Goal: Information Seeking & Learning: Understand process/instructions

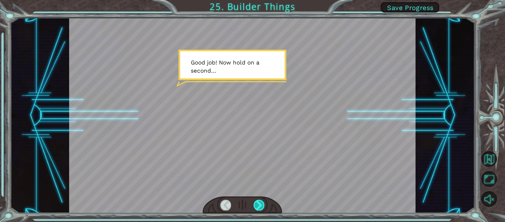
click at [263, 203] on div at bounding box center [259, 204] width 11 height 10
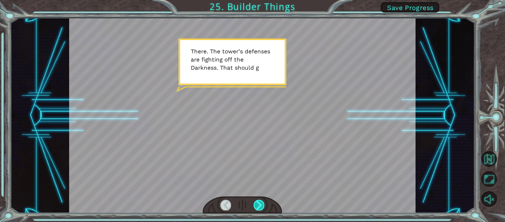
click at [263, 204] on div at bounding box center [259, 204] width 11 height 10
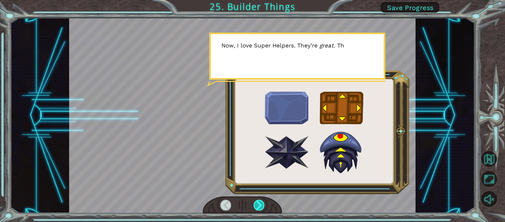
click at [263, 204] on div at bounding box center [259, 204] width 11 height 10
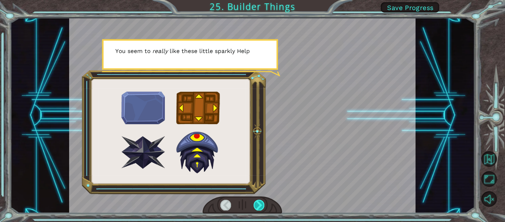
click at [263, 204] on div at bounding box center [259, 204] width 11 height 10
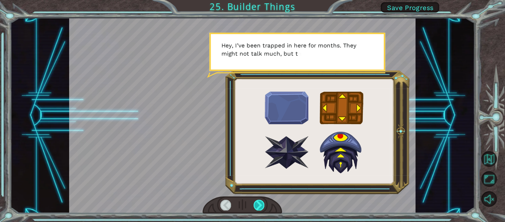
click at [263, 204] on div at bounding box center [259, 204] width 11 height 10
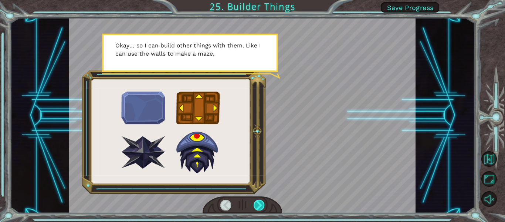
click at [263, 204] on div at bounding box center [259, 204] width 11 height 10
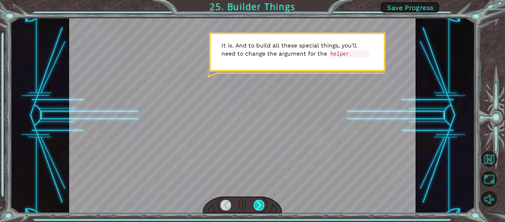
click at [263, 204] on div at bounding box center [259, 204] width 11 height 10
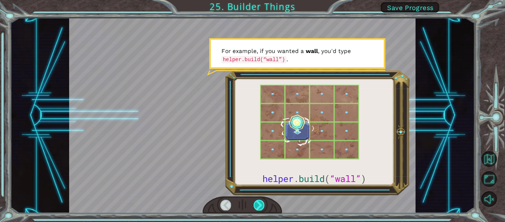
click at [263, 204] on div at bounding box center [259, 204] width 11 height 10
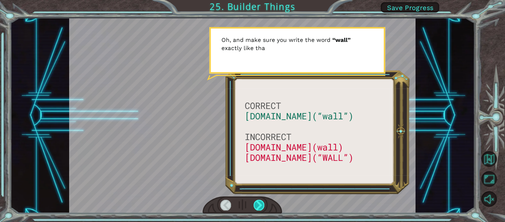
click at [263, 204] on div at bounding box center [259, 204] width 11 height 10
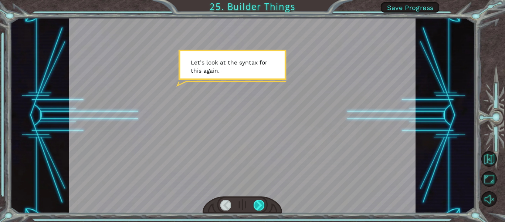
click at [263, 204] on div at bounding box center [259, 204] width 11 height 10
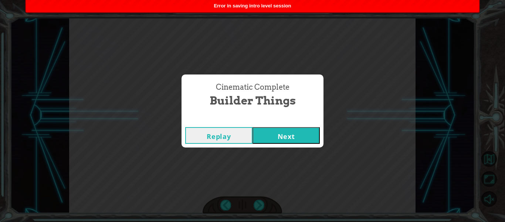
click at [290, 127] on button "Next" at bounding box center [286, 135] width 67 height 17
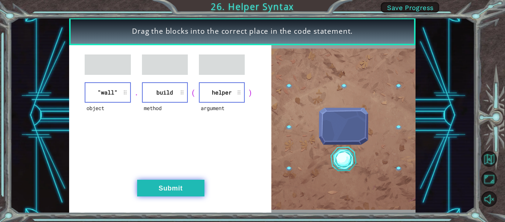
click at [182, 179] on button "Submit" at bounding box center [170, 187] width 67 height 17
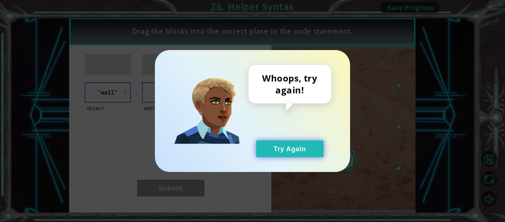
click at [283, 145] on button "Try Again" at bounding box center [289, 148] width 67 height 17
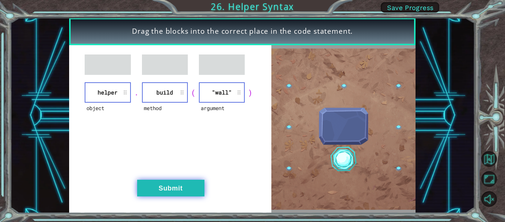
click at [169, 190] on button "Submit" at bounding box center [170, 187] width 67 height 17
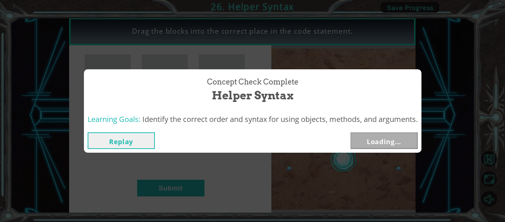
click at [135, 139] on button "Replay" at bounding box center [121, 140] width 67 height 17
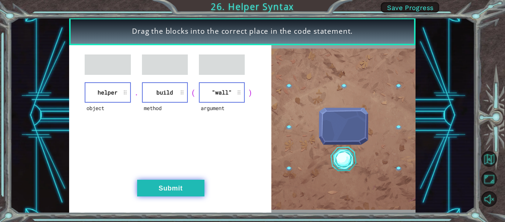
click at [166, 179] on button "Submit" at bounding box center [170, 187] width 67 height 17
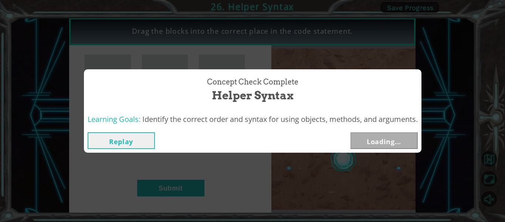
click at [131, 142] on button "Replay" at bounding box center [121, 140] width 67 height 17
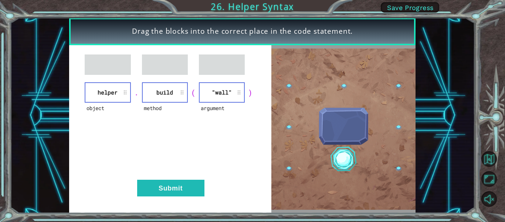
click at [215, 100] on li ""wall"" at bounding box center [222, 92] width 46 height 20
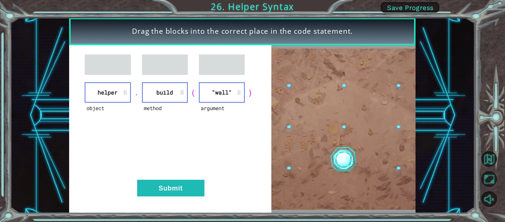
drag, startPoint x: 215, startPoint y: 100, endPoint x: 203, endPoint y: 100, distance: 11.5
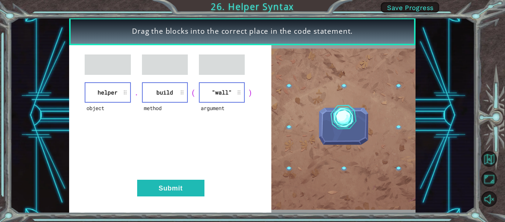
click at [203, 100] on li ""wall"" at bounding box center [222, 92] width 46 height 20
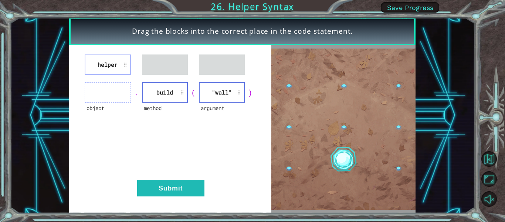
click at [171, 86] on li "build" at bounding box center [165, 92] width 46 height 20
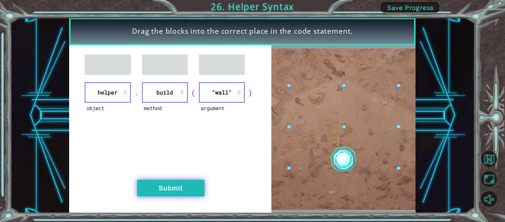
click at [189, 182] on button "Submit" at bounding box center [170, 187] width 67 height 17
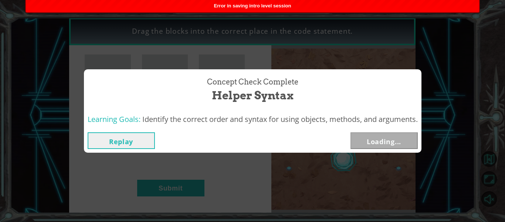
click at [100, 136] on button "Replay" at bounding box center [121, 140] width 67 height 17
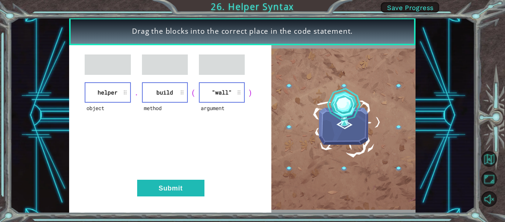
click at [428, 7] on span "Save Progress" at bounding box center [410, 8] width 47 height 8
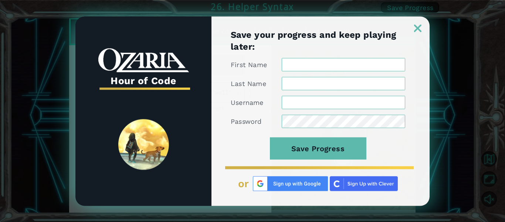
click at [416, 33] on div "Save your progress and keep playing later: First Name Last Name Username Passwo…" at bounding box center [321, 116] width 218 height 177
click at [419, 26] on img at bounding box center [417, 27] width 7 height 7
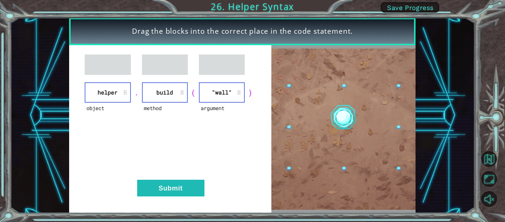
click at [97, 94] on li "helper" at bounding box center [108, 92] width 46 height 20
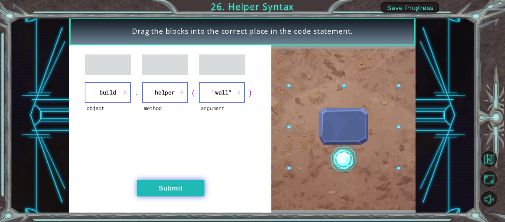
click at [159, 186] on button "Submit" at bounding box center [170, 187] width 67 height 17
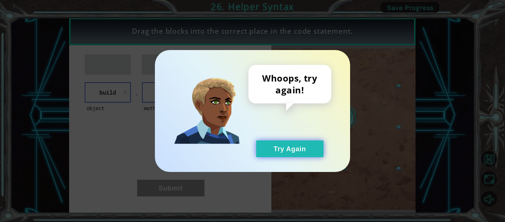
click at [299, 152] on button "Try Again" at bounding box center [289, 148] width 67 height 17
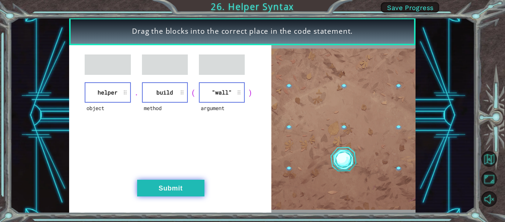
click at [182, 191] on button "Submit" at bounding box center [170, 187] width 67 height 17
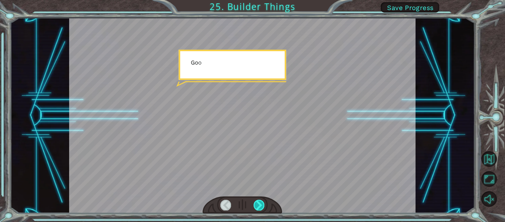
click at [260, 203] on div at bounding box center [259, 204] width 11 height 10
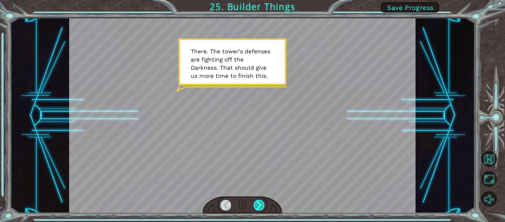
click at [260, 203] on div at bounding box center [259, 204] width 11 height 10
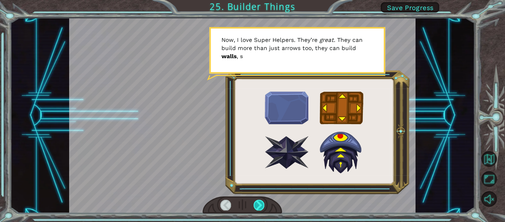
click at [260, 203] on div at bounding box center [259, 204] width 11 height 10
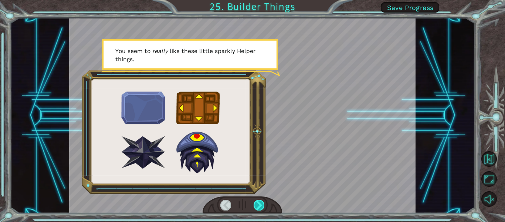
click at [260, 203] on div at bounding box center [259, 204] width 11 height 10
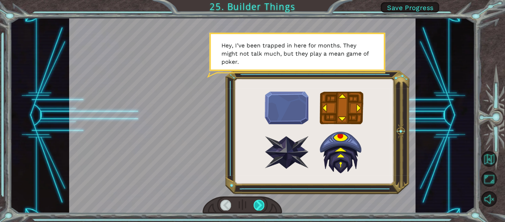
click at [260, 203] on div at bounding box center [259, 204] width 11 height 10
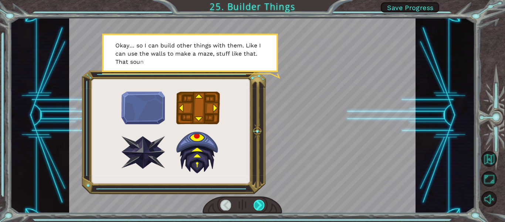
click at [260, 203] on div at bounding box center [259, 204] width 11 height 10
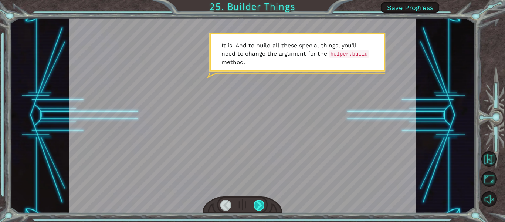
click at [260, 203] on div at bounding box center [259, 204] width 11 height 10
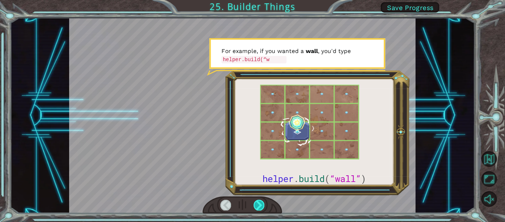
click at [260, 204] on div at bounding box center [259, 204] width 11 height 10
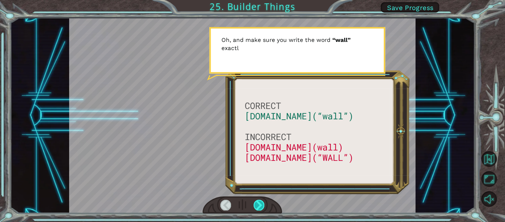
click at [260, 204] on div at bounding box center [259, 204] width 11 height 10
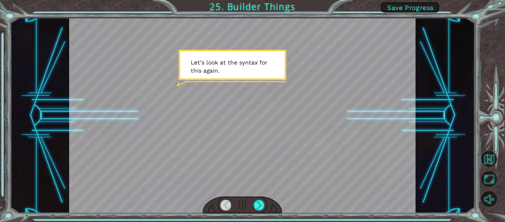
click at [222, 204] on div at bounding box center [225, 204] width 11 height 10
click at [257, 205] on div at bounding box center [259, 204] width 11 height 10
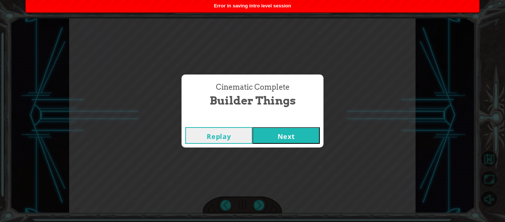
click at [281, 136] on button "Next" at bounding box center [286, 135] width 67 height 17
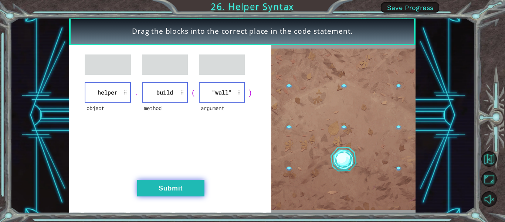
click at [183, 192] on button "Submit" at bounding box center [170, 187] width 67 height 17
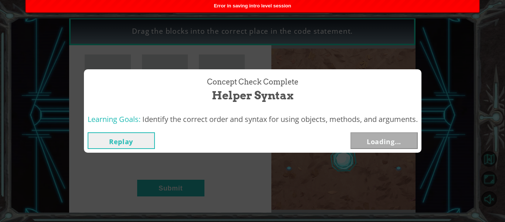
click at [129, 135] on button "Replay" at bounding box center [121, 140] width 67 height 17
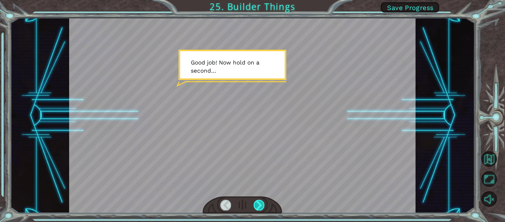
click at [256, 205] on div at bounding box center [259, 204] width 11 height 10
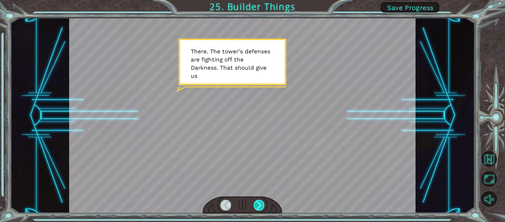
click at [256, 205] on div at bounding box center [259, 204] width 11 height 10
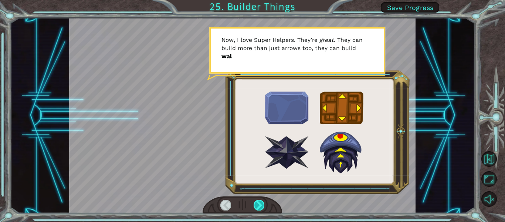
click at [256, 205] on div at bounding box center [259, 204] width 11 height 10
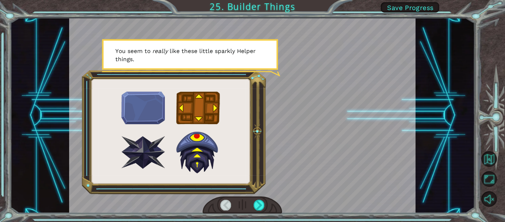
click at [265, 206] on div at bounding box center [243, 204] width 80 height 17
click at [261, 207] on div at bounding box center [259, 204] width 11 height 10
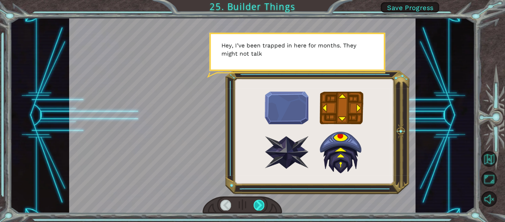
click at [261, 207] on div at bounding box center [259, 204] width 11 height 10
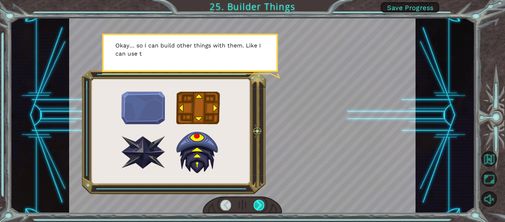
click at [261, 207] on div at bounding box center [259, 204] width 11 height 10
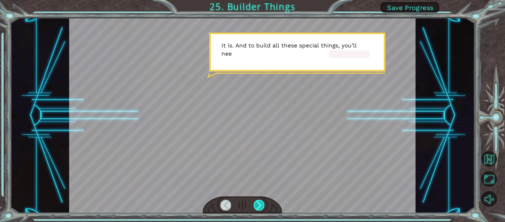
click at [261, 207] on div at bounding box center [259, 204] width 11 height 10
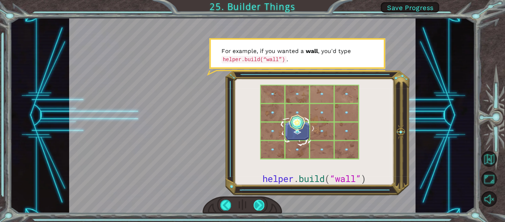
click at [261, 206] on div at bounding box center [259, 204] width 11 height 10
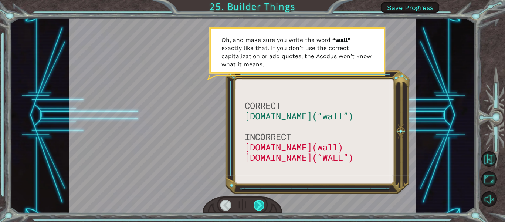
click at [259, 201] on div at bounding box center [259, 204] width 11 height 10
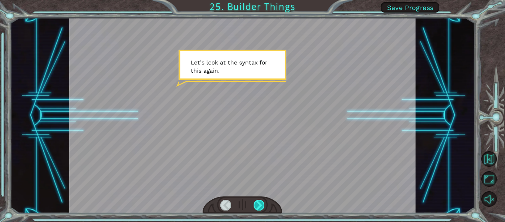
click at [259, 201] on div at bounding box center [259, 204] width 11 height 10
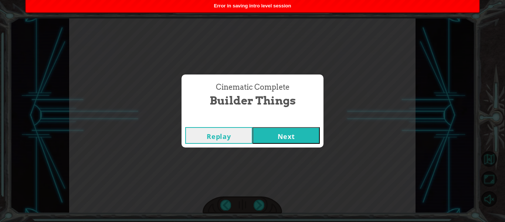
click at [269, 132] on button "Next" at bounding box center [286, 135] width 67 height 17
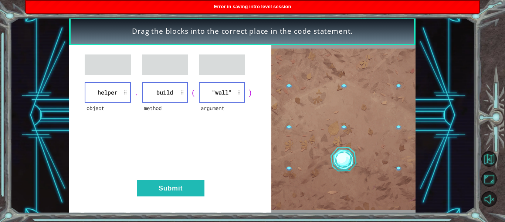
click at [226, 90] on li ""wall"" at bounding box center [222, 92] width 46 height 20
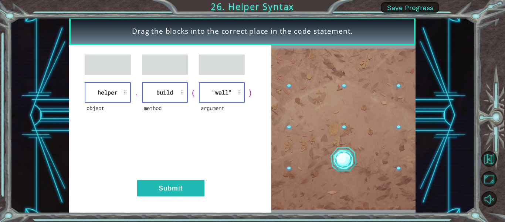
click at [236, 84] on li ""wall"" at bounding box center [222, 92] width 46 height 20
click at [238, 92] on li ""wall"" at bounding box center [222, 92] width 46 height 20
click at [238, 93] on li ""wall"" at bounding box center [222, 92] width 46 height 20
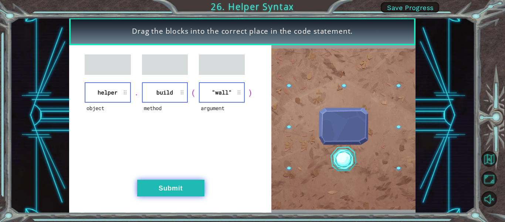
click at [178, 191] on button "Submit" at bounding box center [170, 187] width 67 height 17
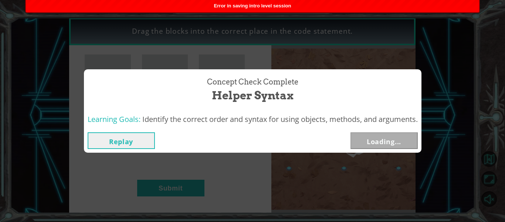
click at [133, 147] on button "Replay" at bounding box center [121, 140] width 67 height 17
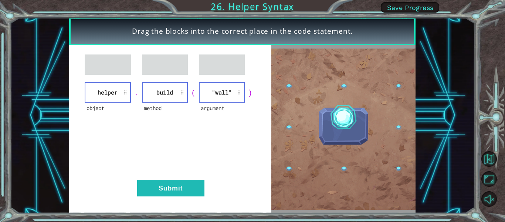
click at [442, 39] on div "Drag the blocks into the correct place in the code statement. object helper . m…" at bounding box center [242, 115] width 465 height 195
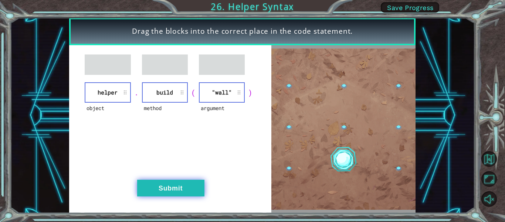
click at [182, 182] on button "Submit" at bounding box center [170, 187] width 67 height 17
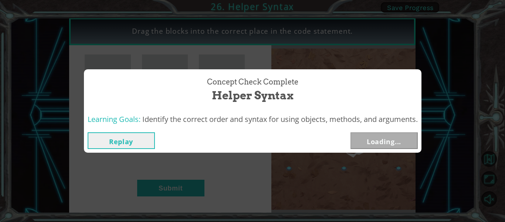
click at [141, 133] on button "Replay" at bounding box center [121, 140] width 67 height 17
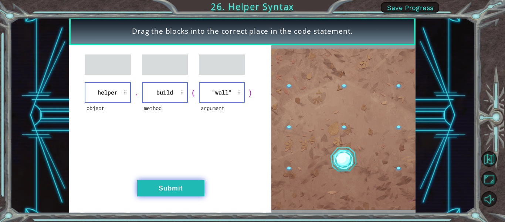
click at [196, 181] on button "Submit" at bounding box center [170, 187] width 67 height 17
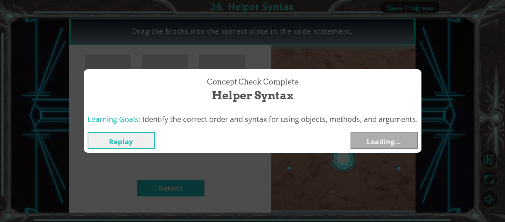
click at [123, 140] on button "Replay" at bounding box center [121, 140] width 67 height 17
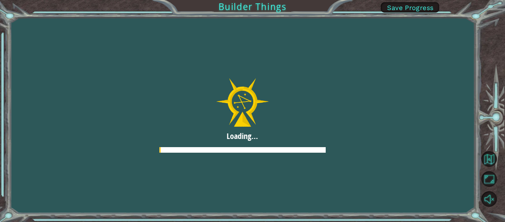
click at [249, 104] on div at bounding box center [242, 115] width 505 height 284
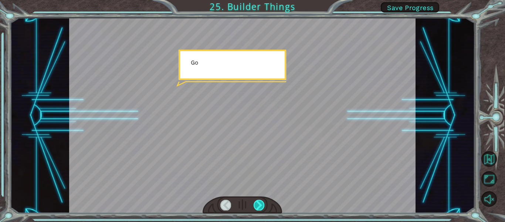
click at [257, 204] on div at bounding box center [259, 204] width 11 height 10
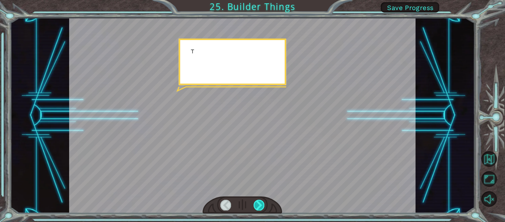
click at [257, 204] on div at bounding box center [259, 204] width 11 height 10
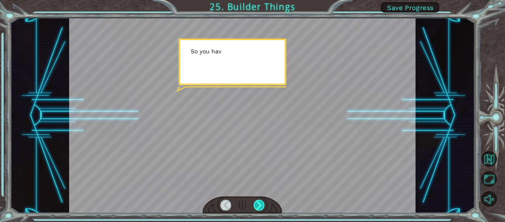
click at [257, 204] on div at bounding box center [259, 204] width 11 height 10
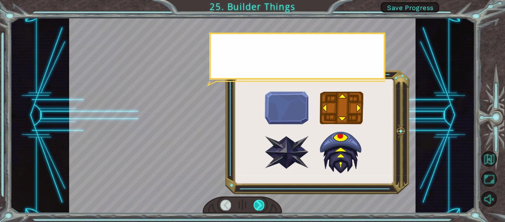
click at [257, 204] on div at bounding box center [259, 204] width 11 height 10
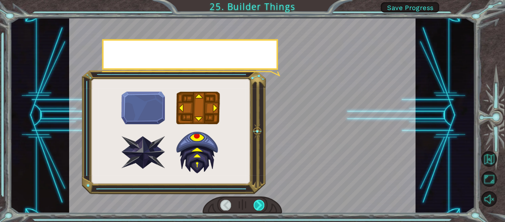
click at [257, 204] on div at bounding box center [259, 204] width 11 height 10
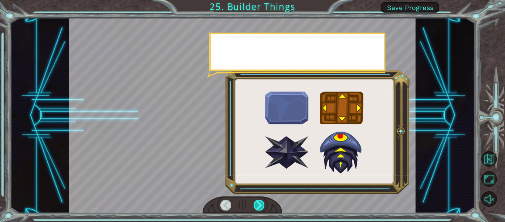
click at [257, 204] on div at bounding box center [259, 204] width 11 height 10
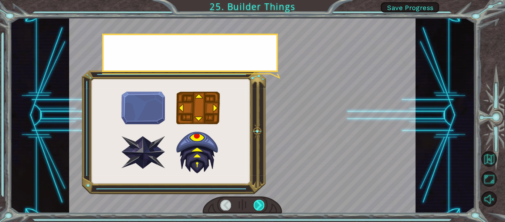
click at [257, 204] on div at bounding box center [259, 204] width 11 height 10
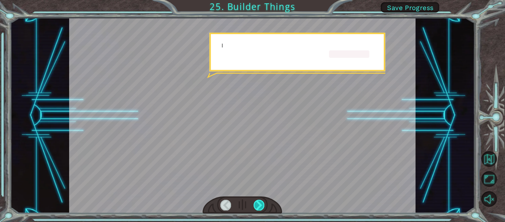
click at [257, 204] on div at bounding box center [259, 204] width 11 height 10
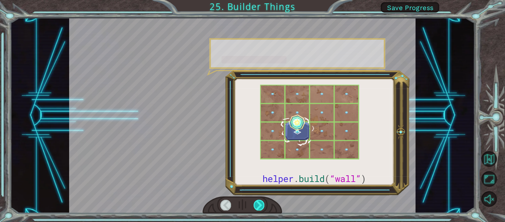
click at [257, 204] on div at bounding box center [259, 204] width 11 height 10
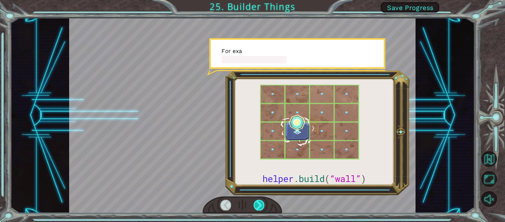
click at [257, 204] on div at bounding box center [259, 204] width 11 height 10
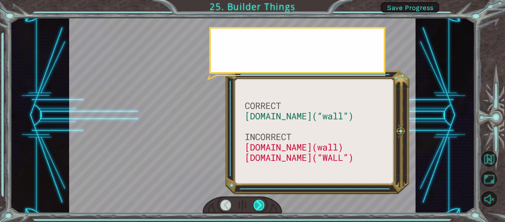
click at [257, 204] on div at bounding box center [259, 204] width 11 height 10
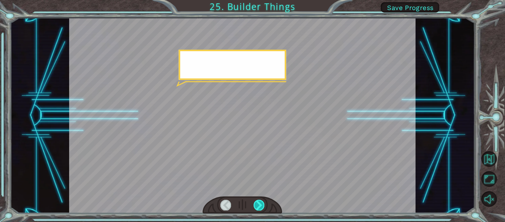
click at [257, 204] on div at bounding box center [259, 204] width 11 height 10
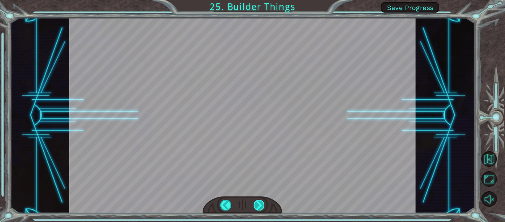
click at [257, 204] on div at bounding box center [259, 204] width 11 height 10
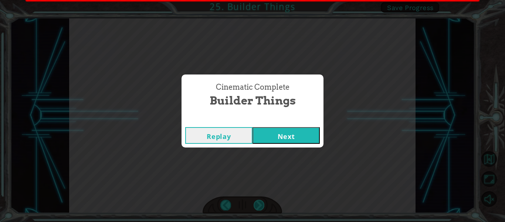
click at [257, 204] on div "Cinematic Complete Builder Things Replay Next" at bounding box center [252, 111] width 505 height 222
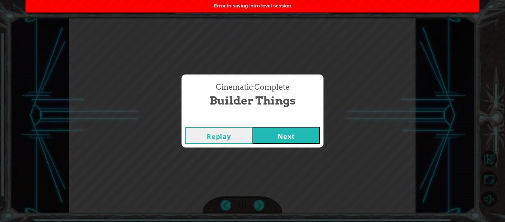
click at [283, 139] on button "Next" at bounding box center [286, 135] width 67 height 17
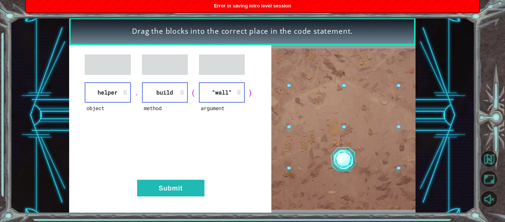
click at [344, 139] on img at bounding box center [344, 128] width 144 height 161
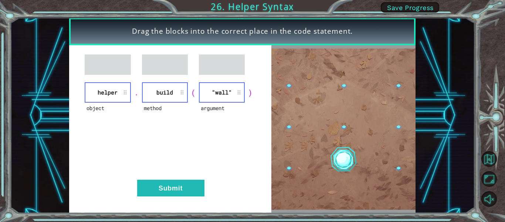
click at [326, 127] on img at bounding box center [344, 128] width 144 height 161
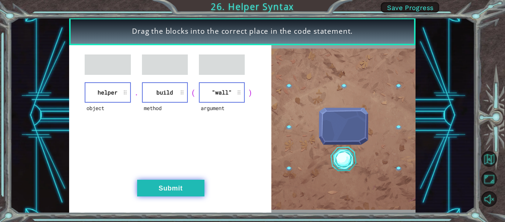
click at [179, 194] on button "Submit" at bounding box center [170, 187] width 67 height 17
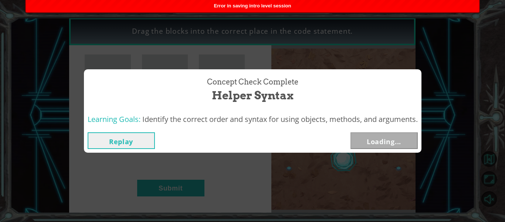
click at [132, 137] on button "Replay" at bounding box center [121, 140] width 67 height 17
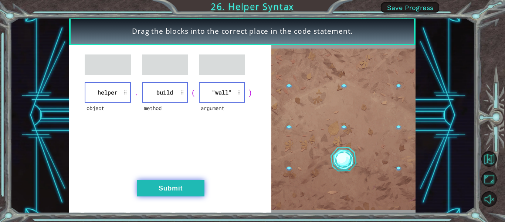
click at [158, 191] on button "Submit" at bounding box center [170, 187] width 67 height 17
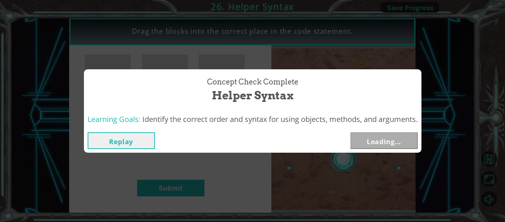
click at [394, 130] on div "Replay Loading..." at bounding box center [253, 140] width 338 height 24
click at [387, 127] on div "Learning Goals: Identify the correct order and syntax for using objects, method…" at bounding box center [253, 119] width 338 height 18
click at [136, 142] on button "Replay" at bounding box center [121, 140] width 67 height 17
